Goal: Task Accomplishment & Management: Manage account settings

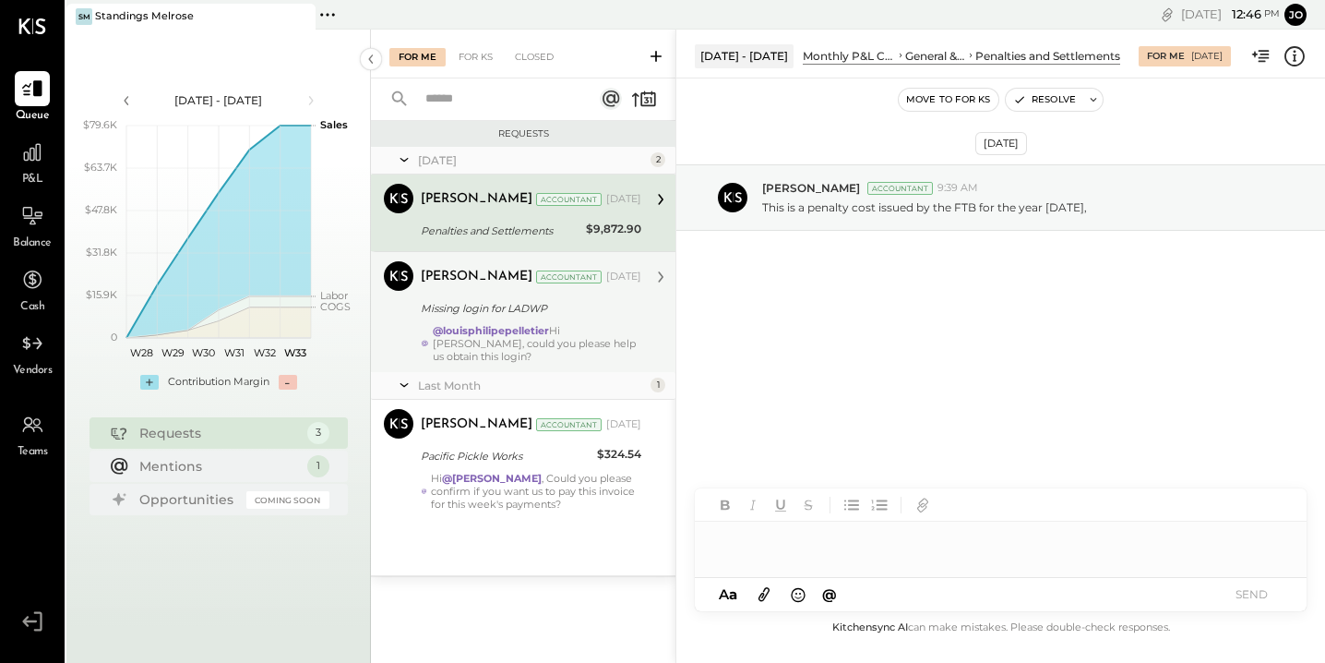
click at [511, 336] on strong "@louisphilipepelletier" at bounding box center [491, 330] width 116 height 13
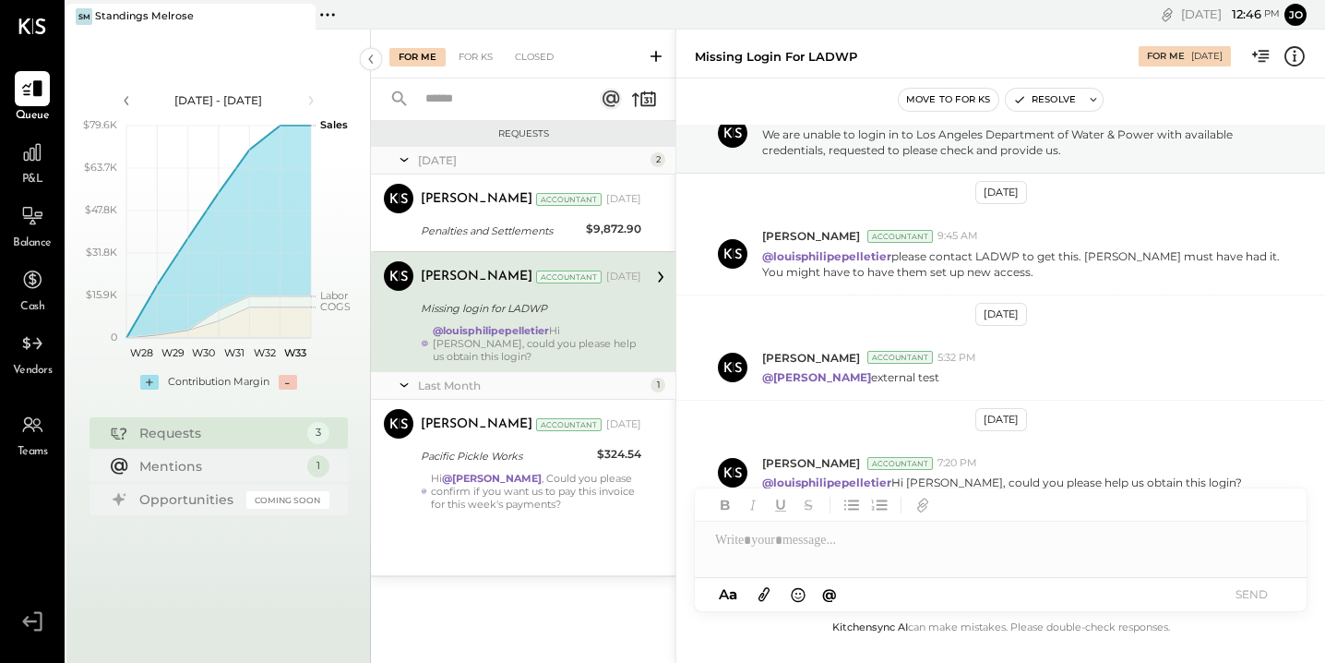
scroll to position [100, 0]
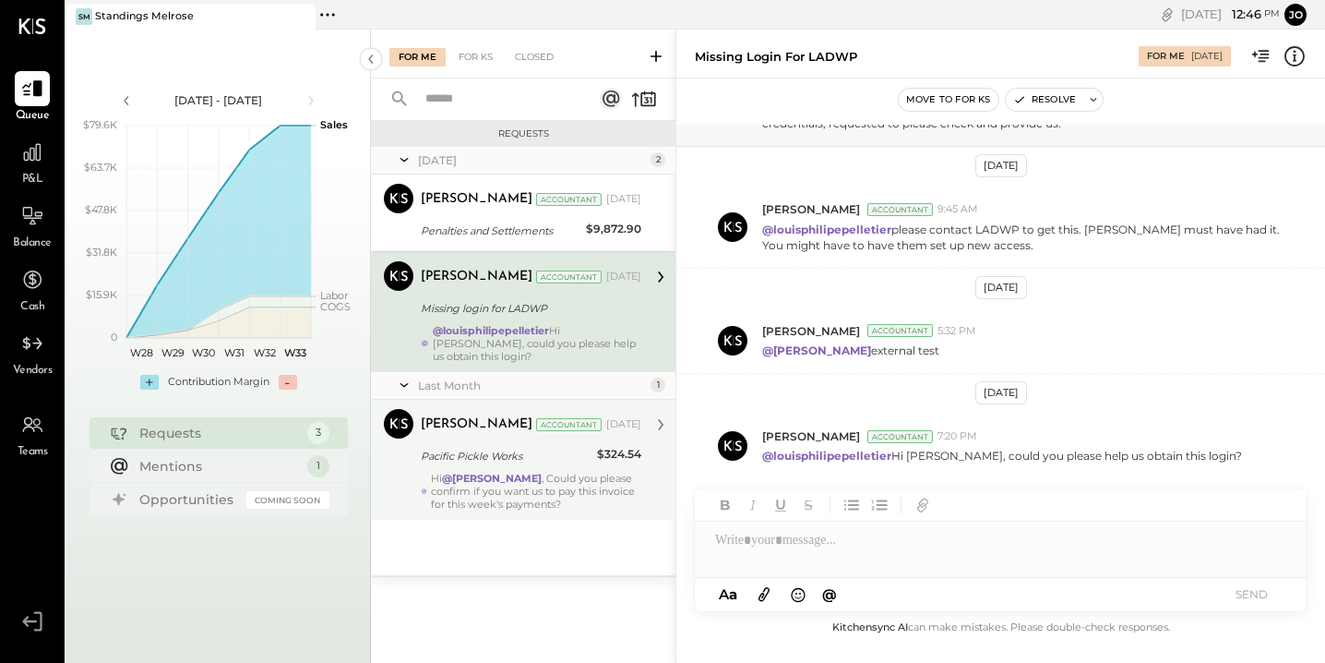
click at [573, 472] on div "Hi @[PERSON_NAME] , Could you please confirm if you want us to pay this invoice…" at bounding box center [536, 491] width 210 height 39
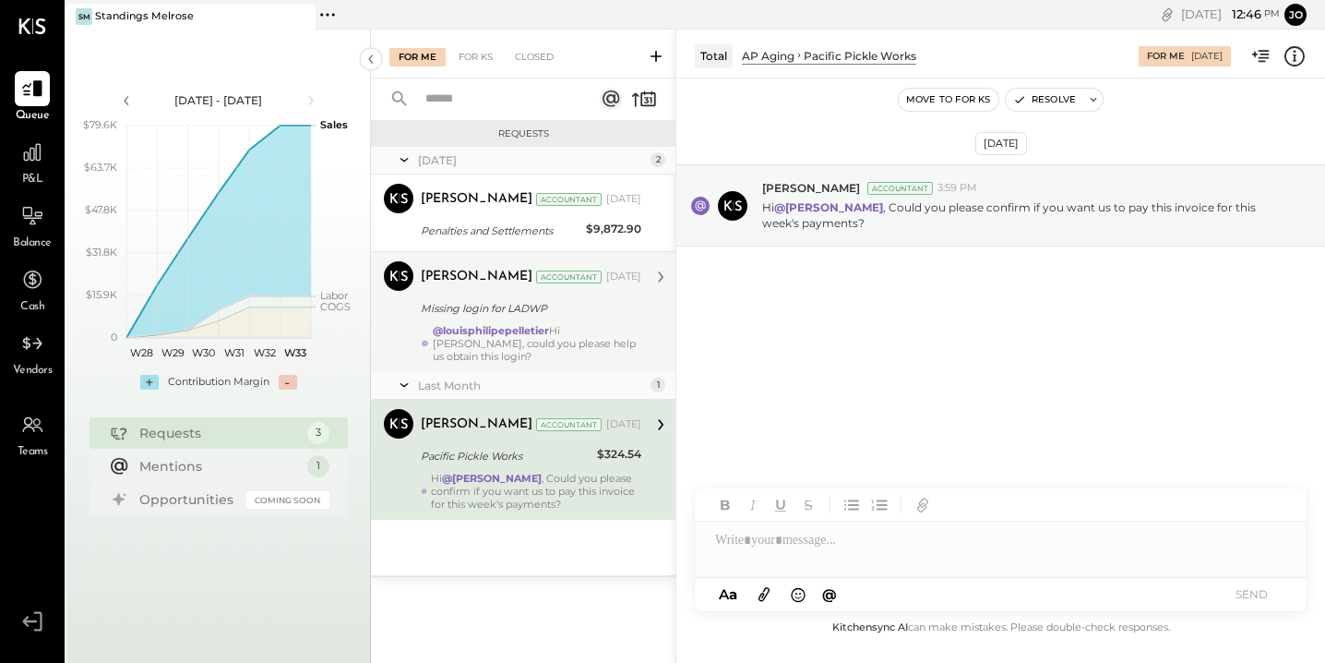
click at [571, 341] on div "@louisphilipepelletier Hi [PERSON_NAME], could you please help us obtain this l…" at bounding box center [537, 343] width 209 height 39
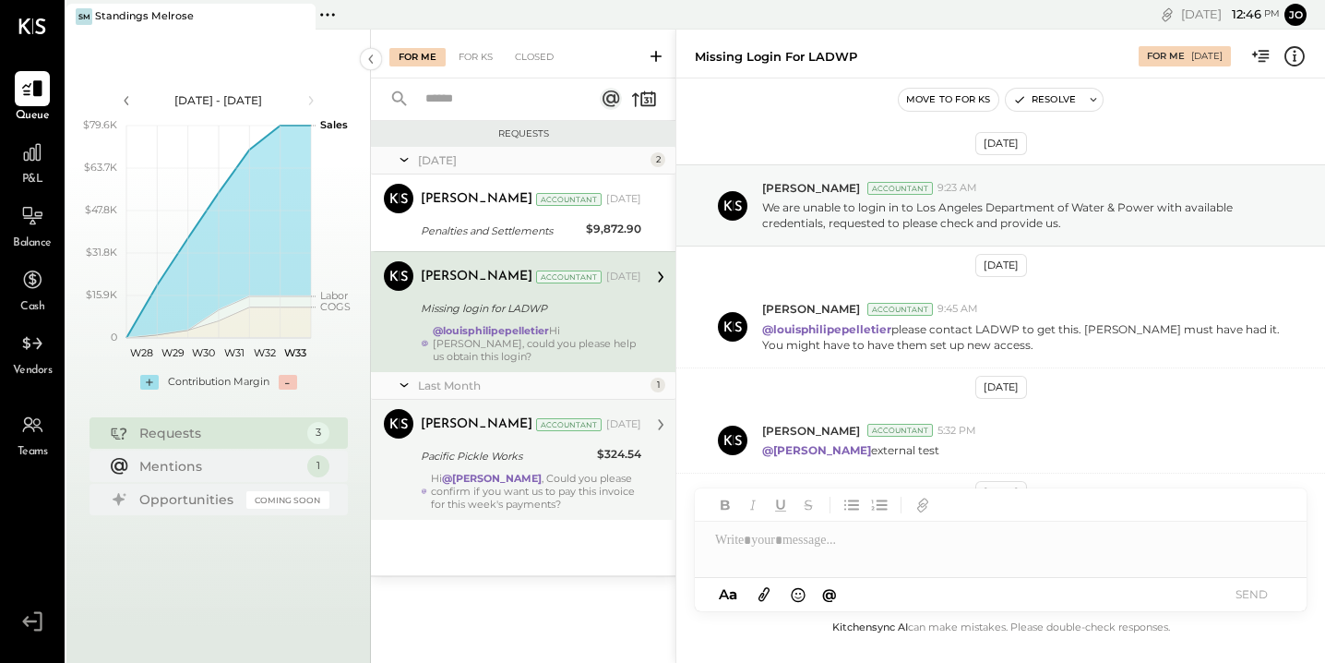
scroll to position [100, 0]
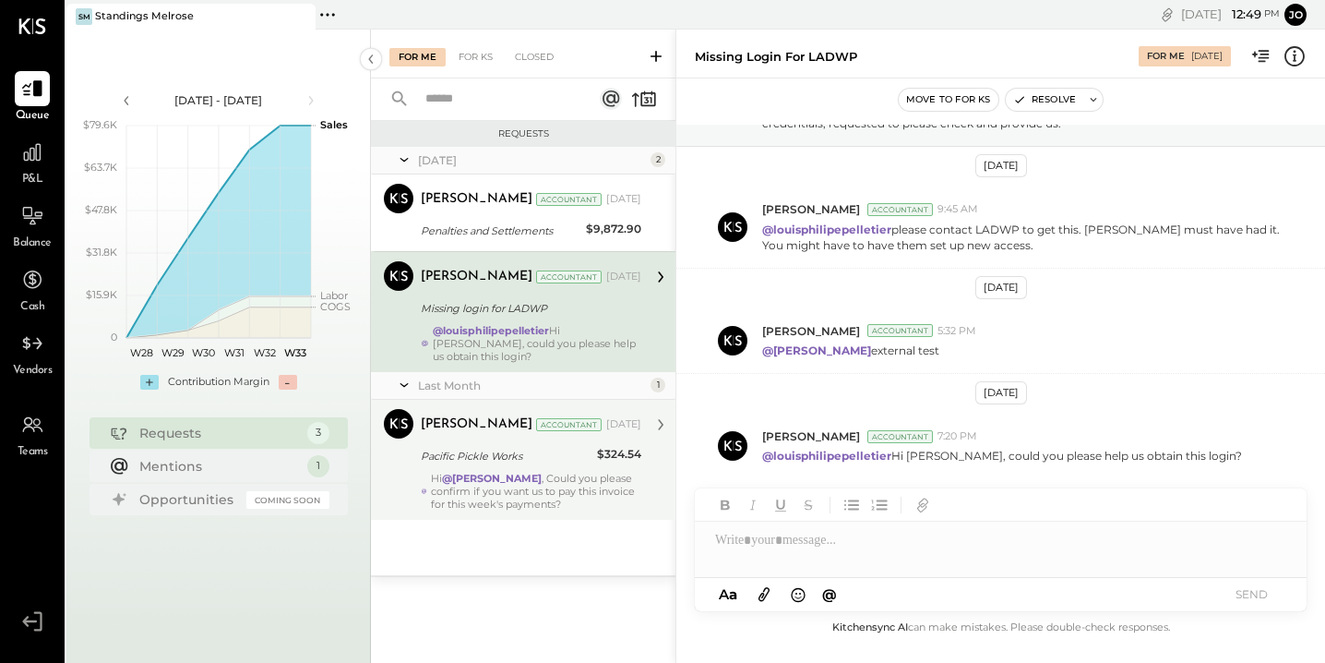
click at [865, 544] on div at bounding box center [1001, 539] width 612 height 37
click at [1252, 597] on button "SEND" at bounding box center [1252, 593] width 74 height 25
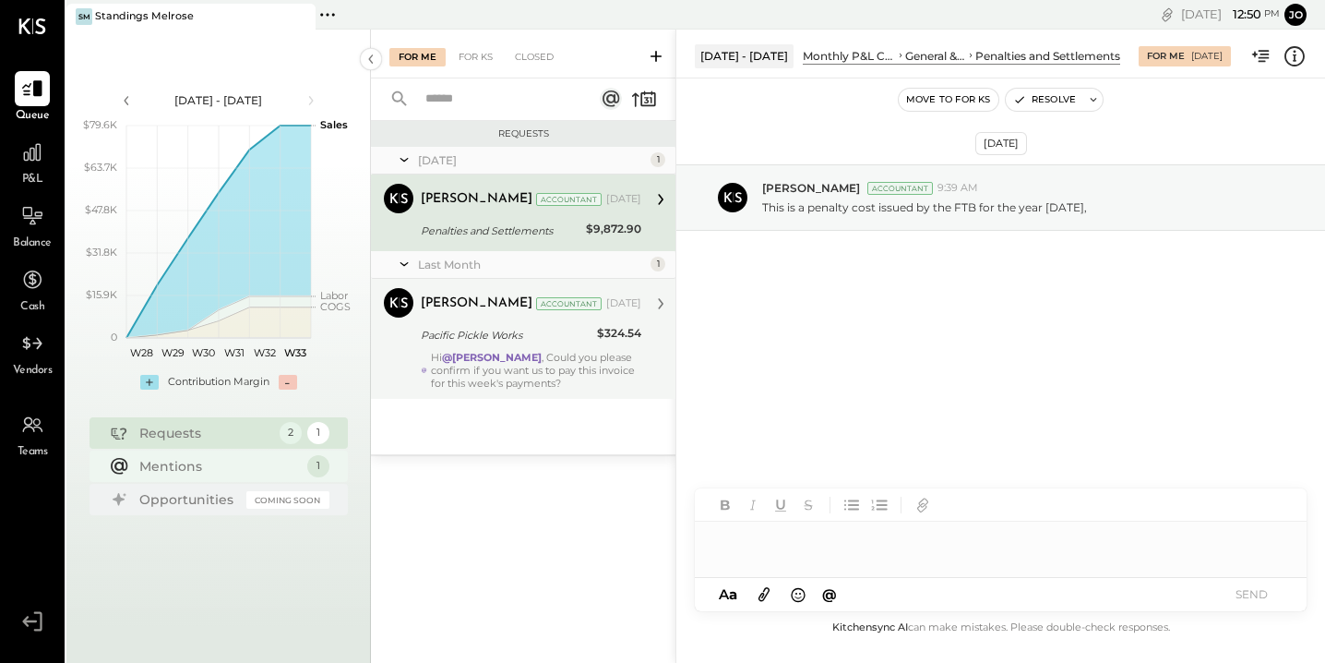
click at [215, 463] on div "Mentions" at bounding box center [218, 466] width 159 height 18
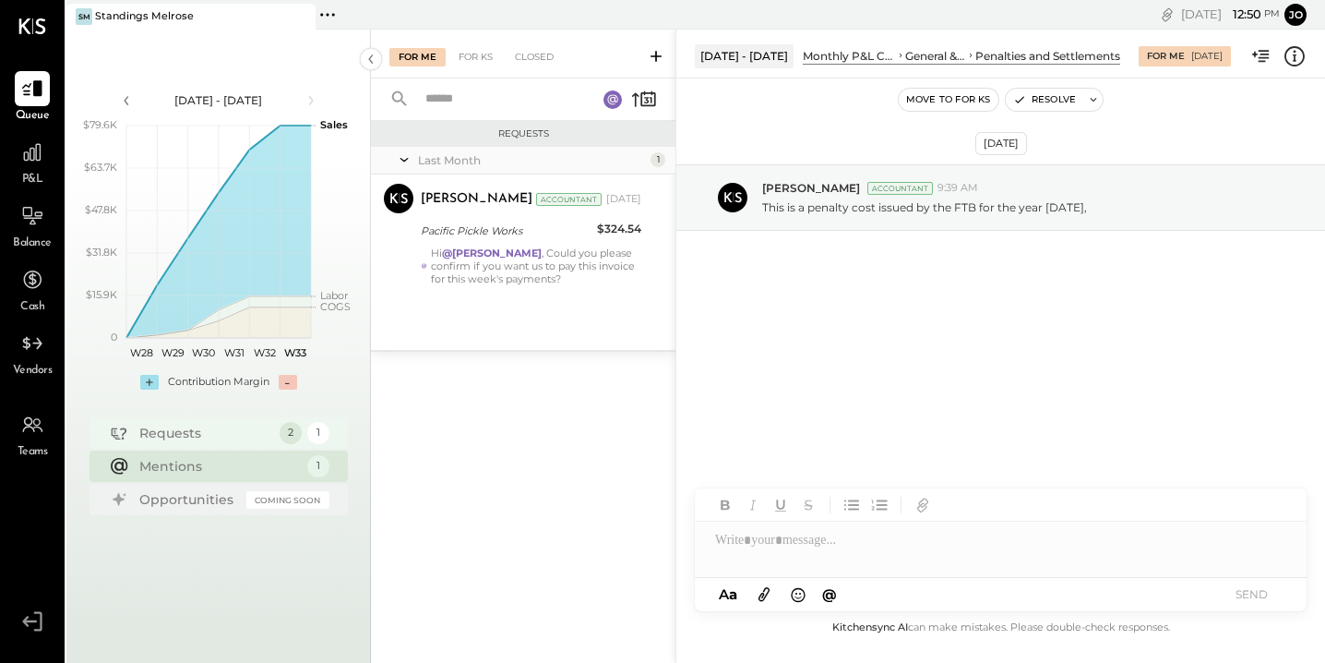
click at [197, 437] on div "Requests" at bounding box center [204, 433] width 131 height 18
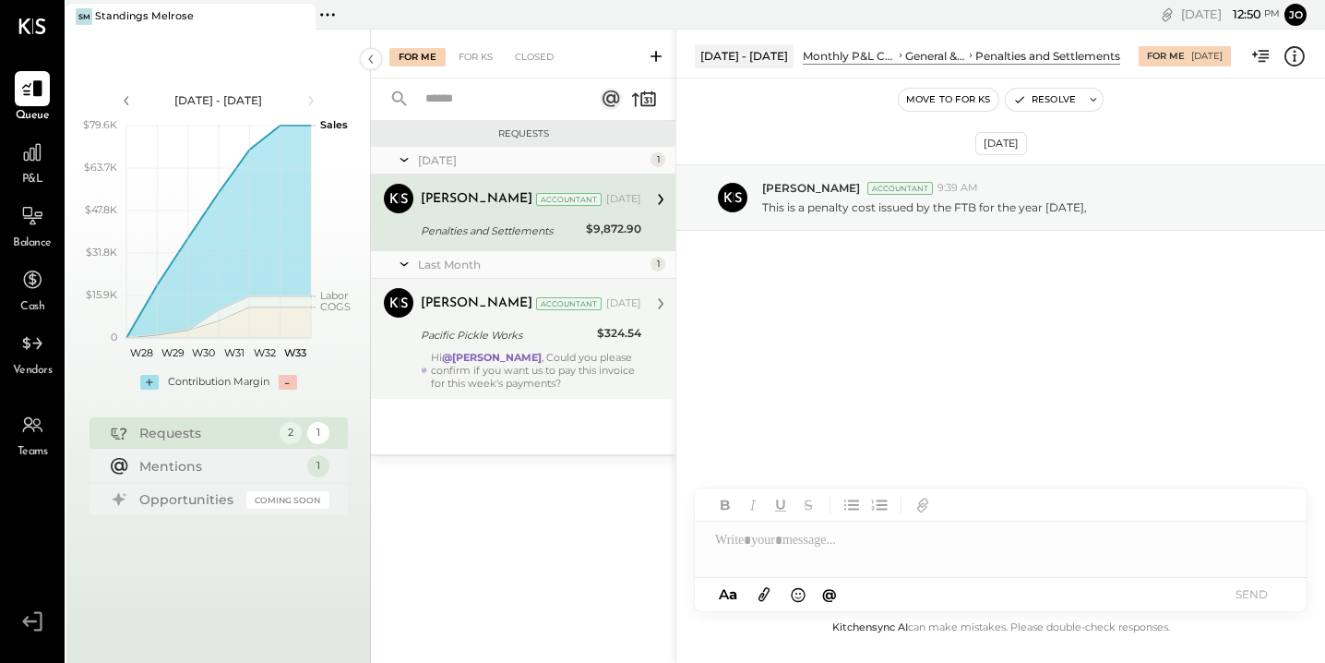
click at [557, 349] on div "[PERSON_NAME] Accountant [DATE] Pacific Pickle Works $324.54 Hi @[PERSON_NAME] …" at bounding box center [531, 339] width 221 height 102
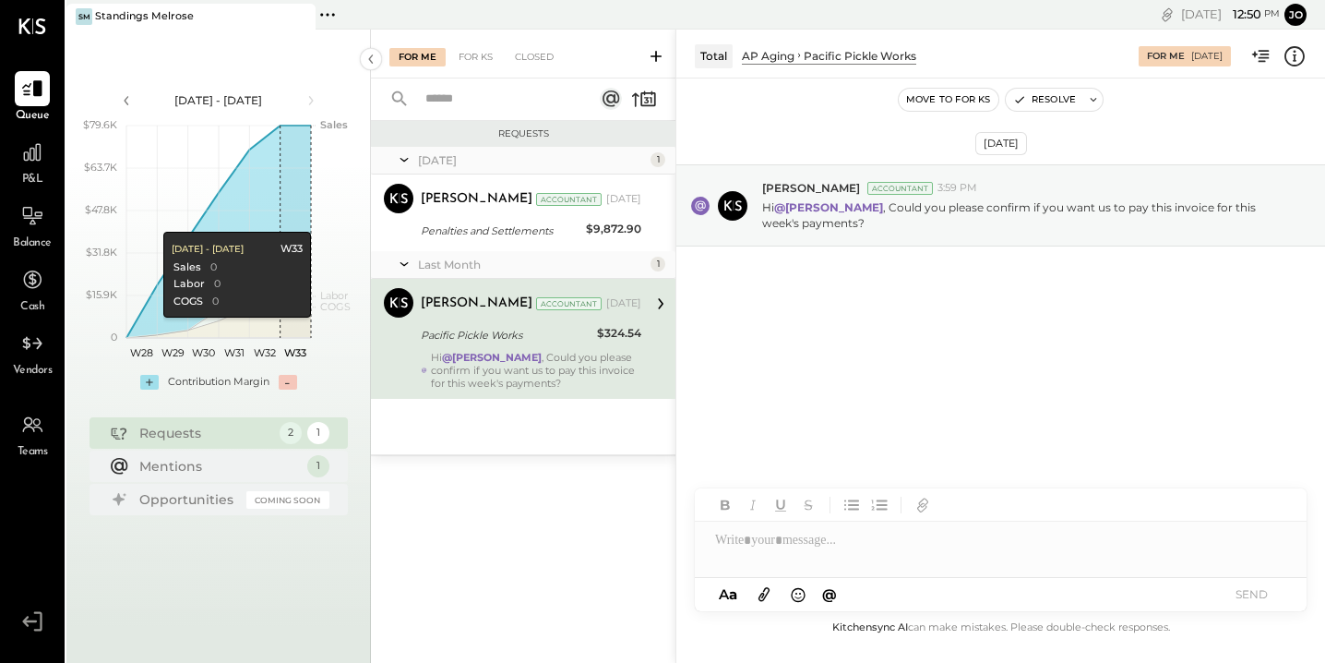
click at [182, 437] on div "Requests" at bounding box center [204, 433] width 131 height 18
click at [294, 433] on div "2" at bounding box center [291, 433] width 22 height 22
click at [328, 427] on div "2 1" at bounding box center [305, 433] width 50 height 22
click at [169, 492] on div "Opportunities" at bounding box center [188, 499] width 98 height 18
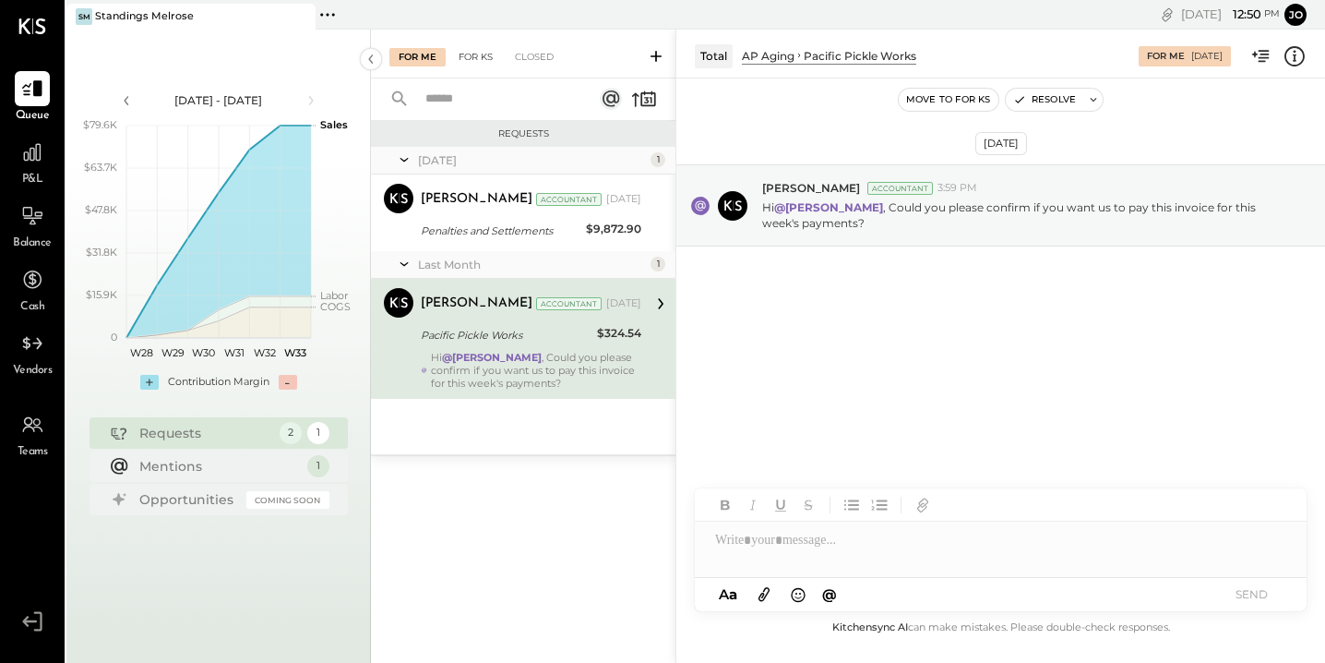
click at [489, 65] on div "For KS" at bounding box center [475, 57] width 53 height 18
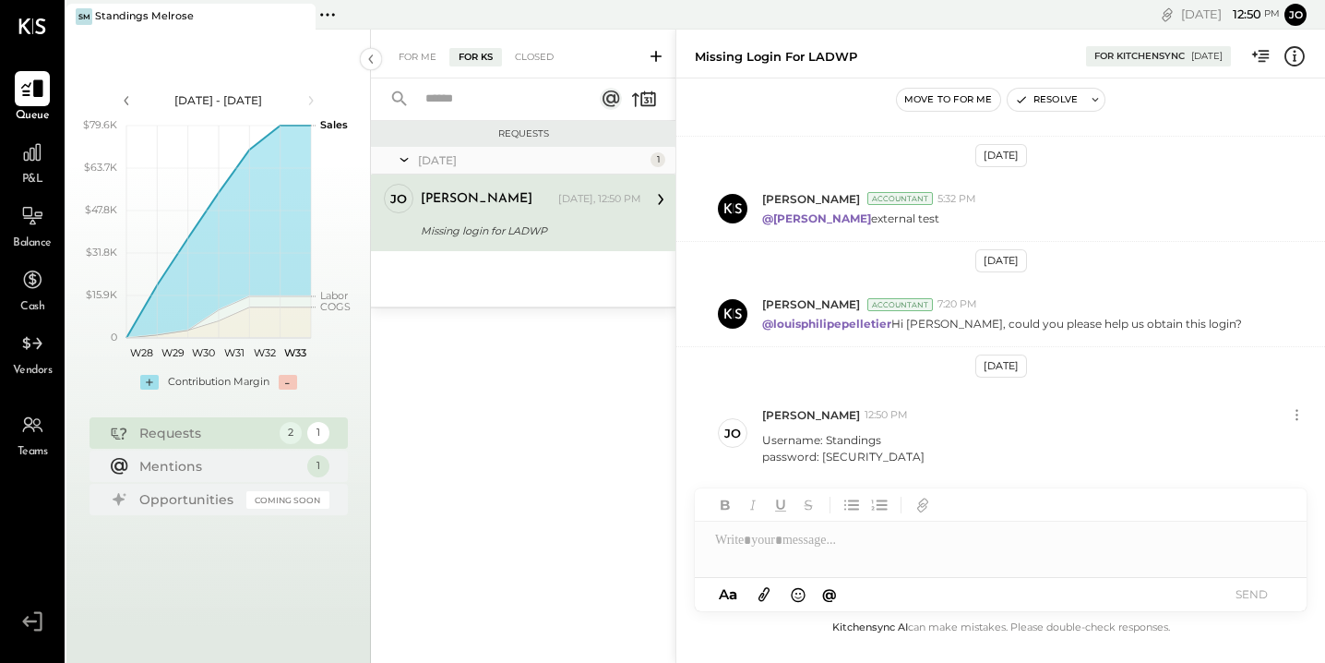
click at [30, 99] on icon at bounding box center [32, 89] width 24 height 24
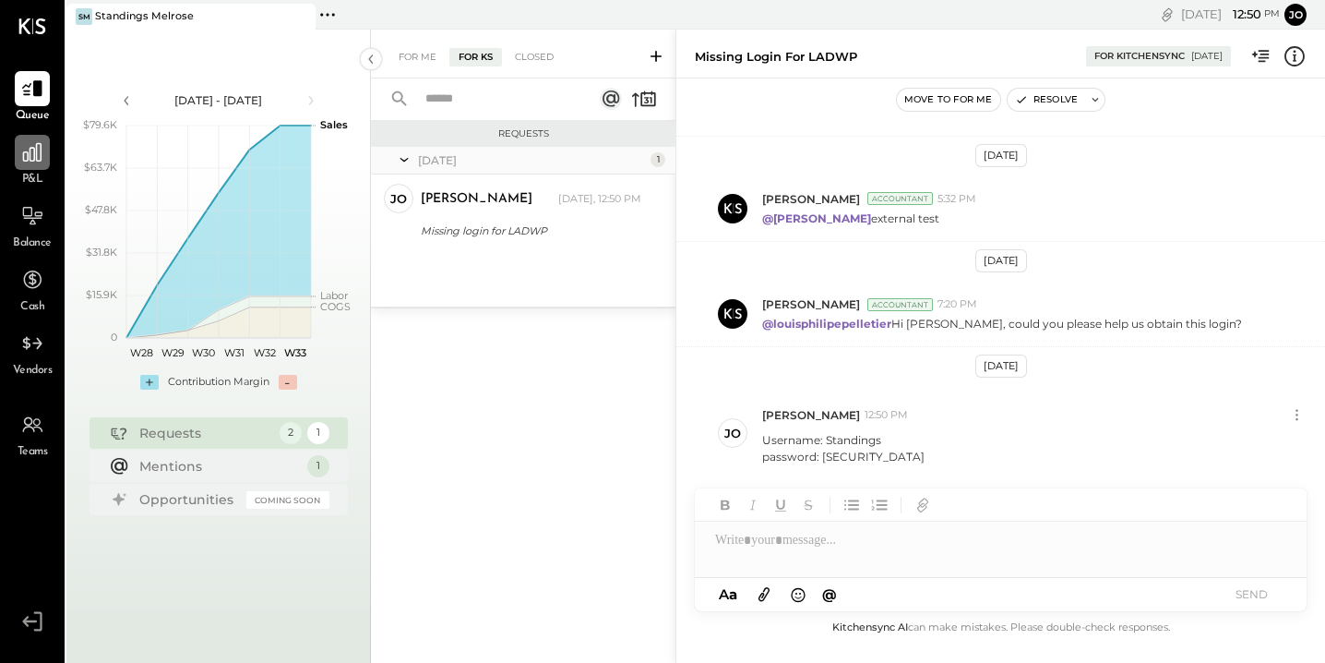
click at [27, 157] on icon at bounding box center [32, 152] width 18 height 18
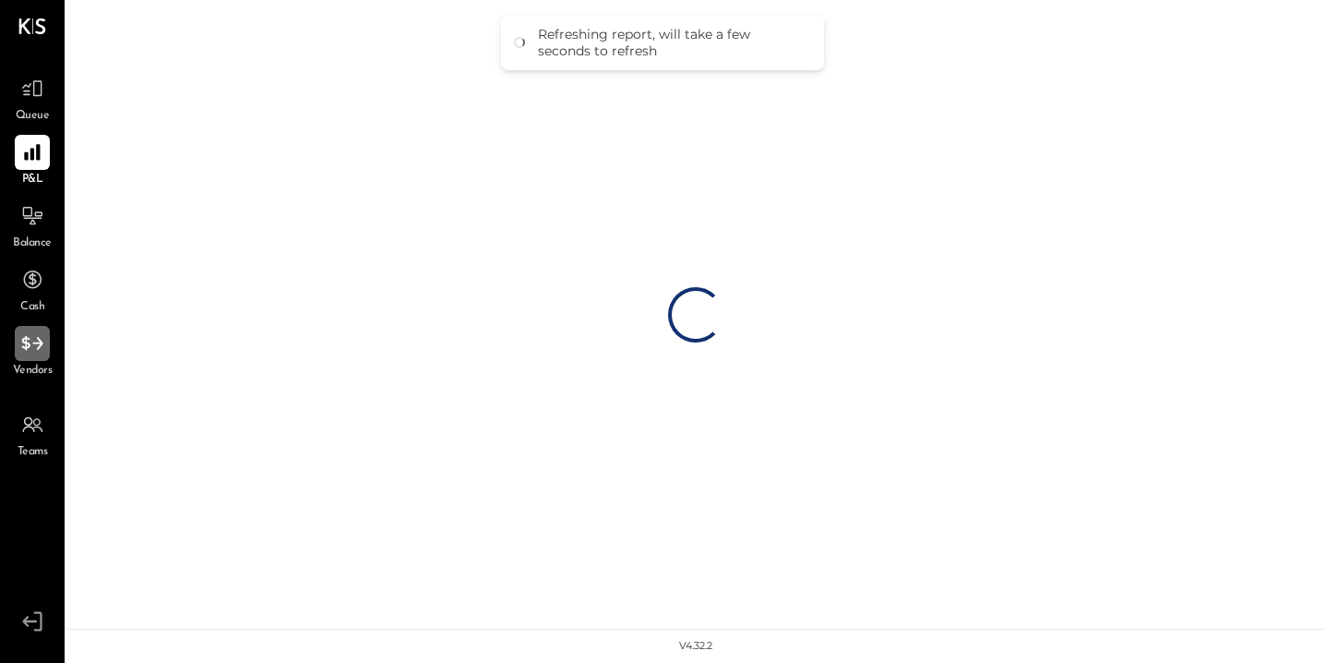
click at [25, 357] on div at bounding box center [32, 343] width 35 height 35
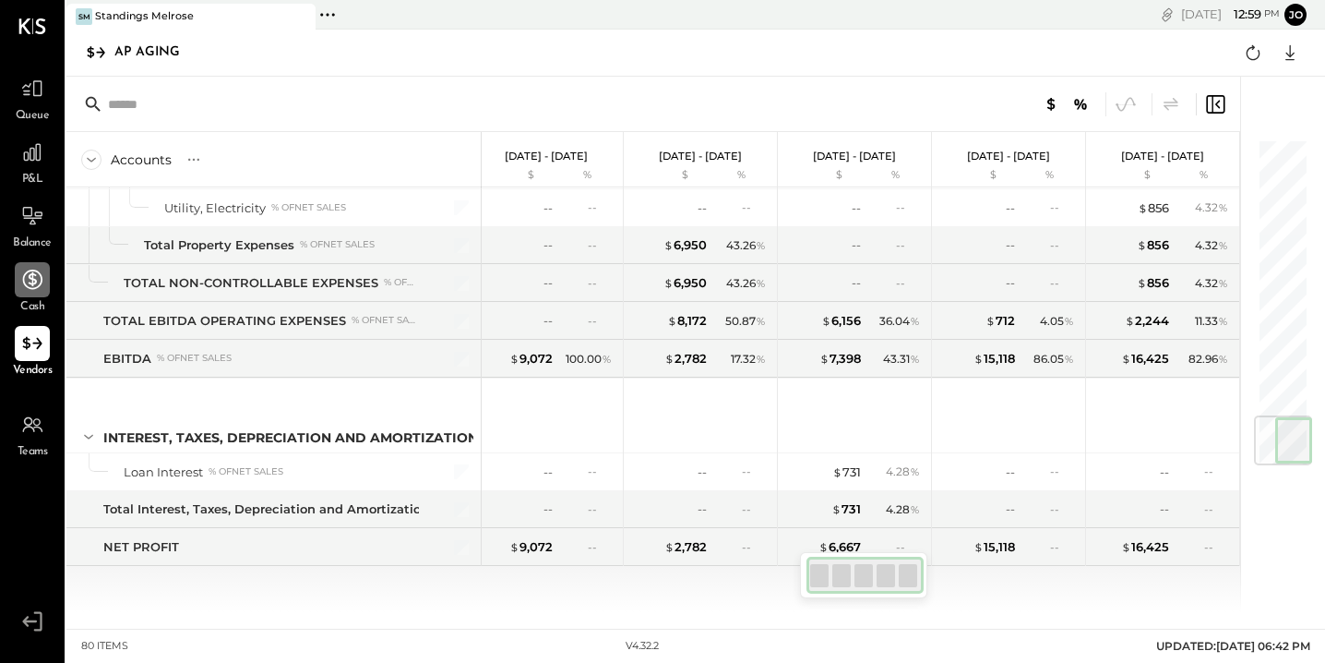
click at [44, 290] on div at bounding box center [32, 279] width 35 height 35
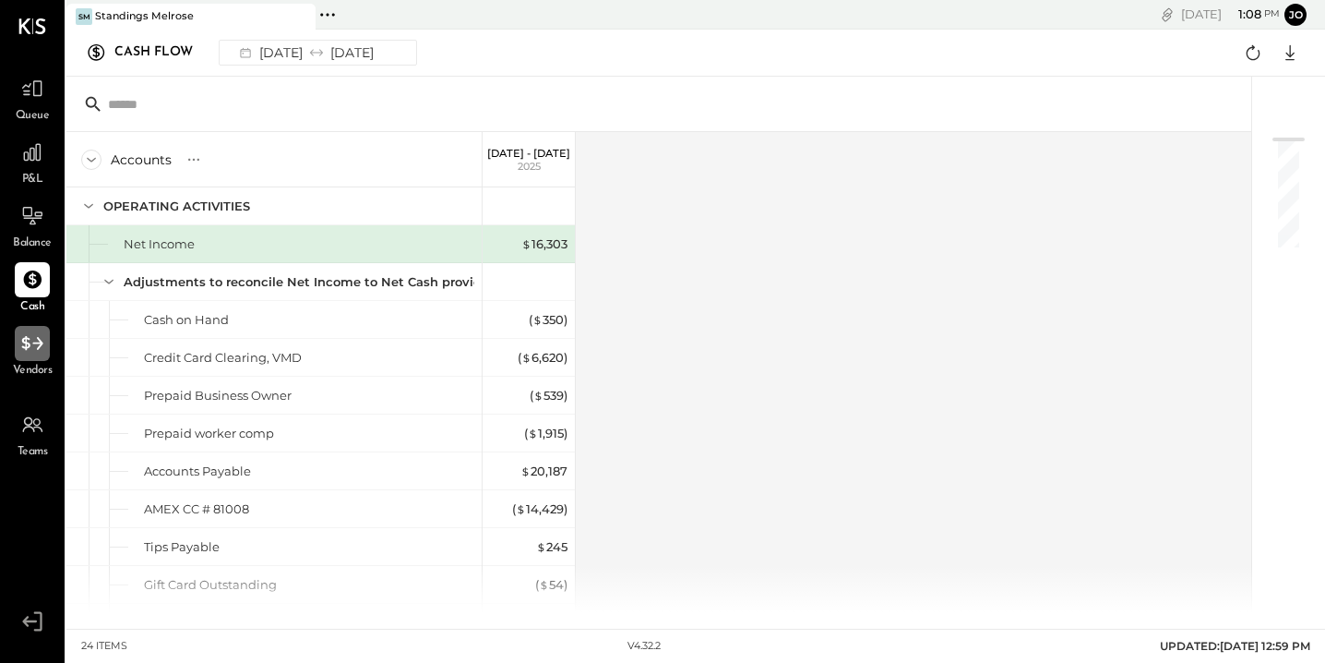
click at [27, 353] on icon at bounding box center [32, 343] width 24 height 24
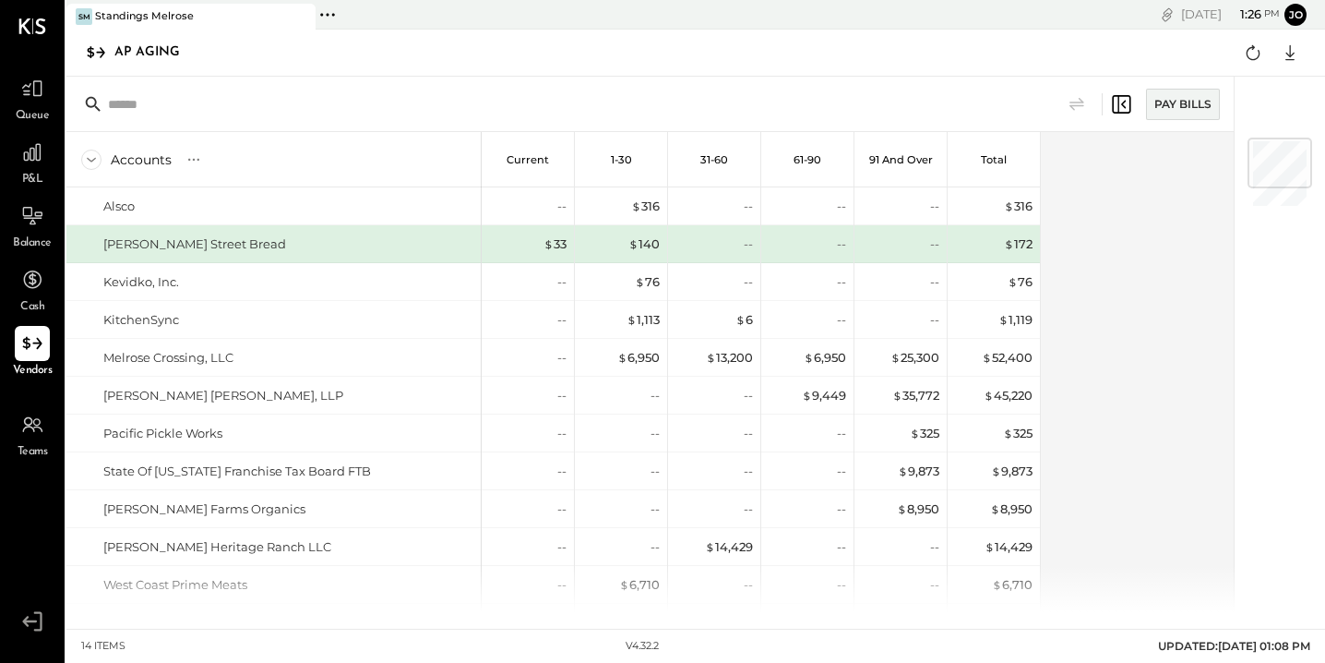
click at [44, 114] on span "Queue" at bounding box center [33, 116] width 34 height 17
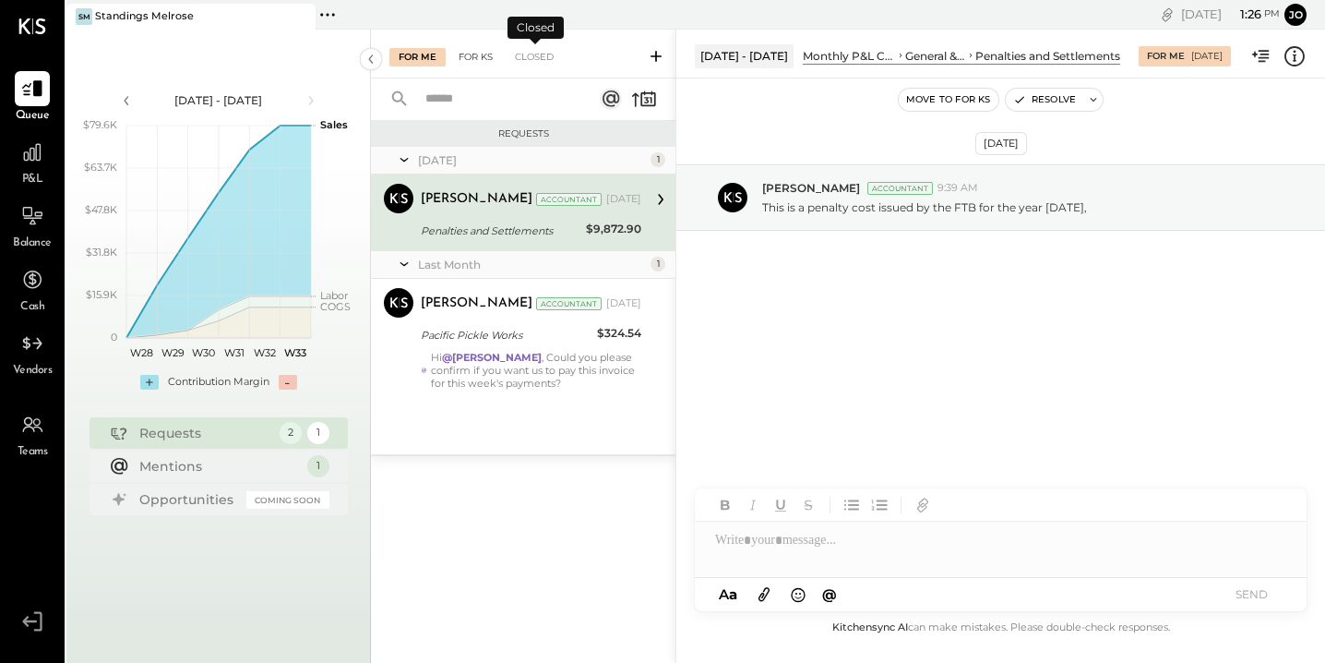
click at [488, 52] on div "For KS" at bounding box center [475, 57] width 53 height 18
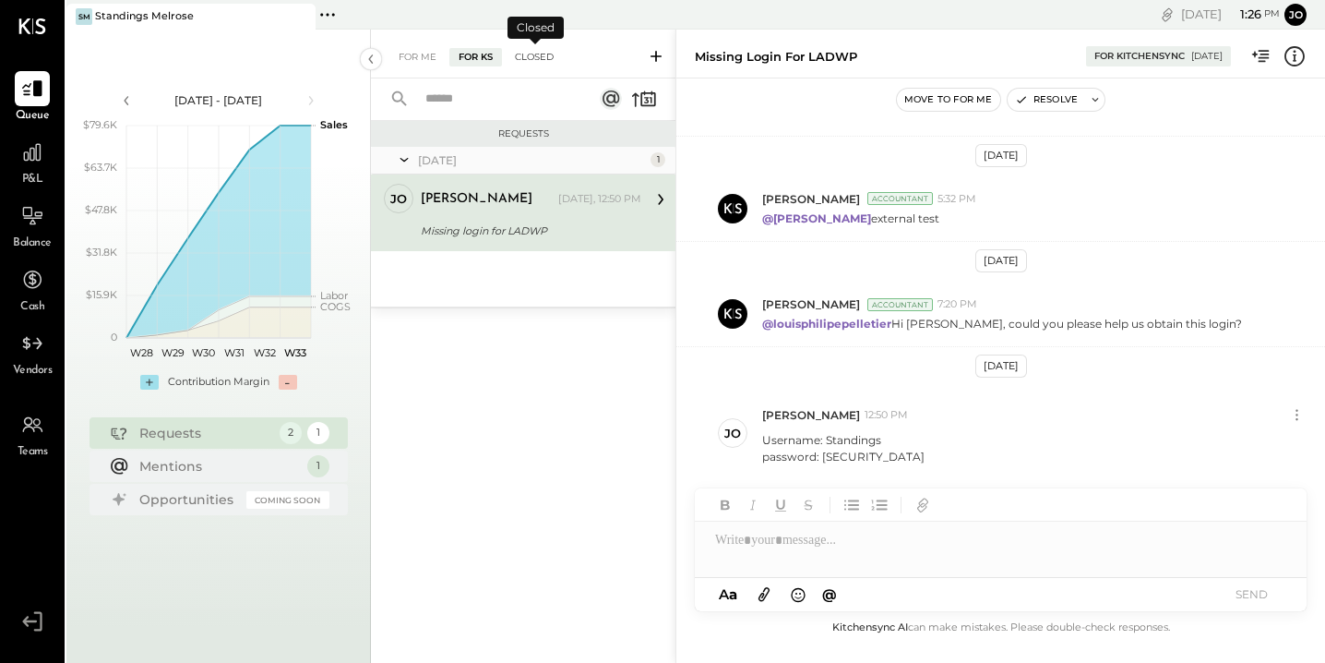
click at [527, 64] on div "Closed" at bounding box center [534, 57] width 57 height 18
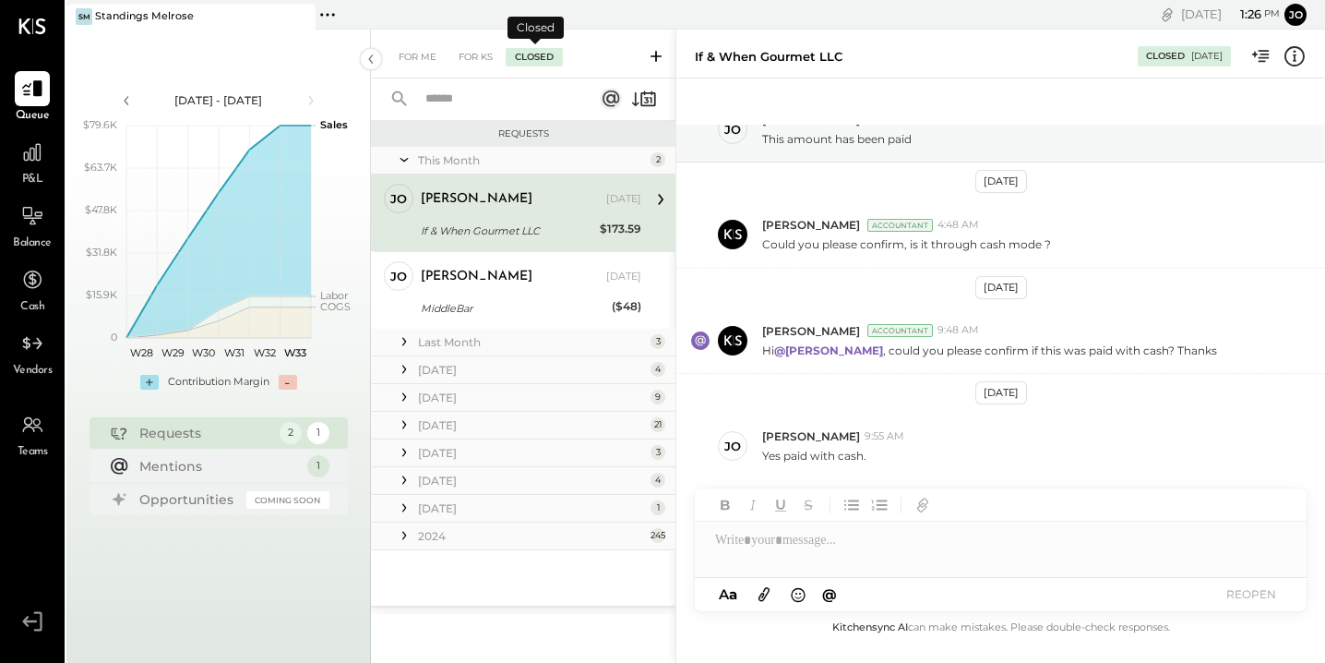
scroll to position [68, 0]
